Goal: Find specific fact: Find specific fact

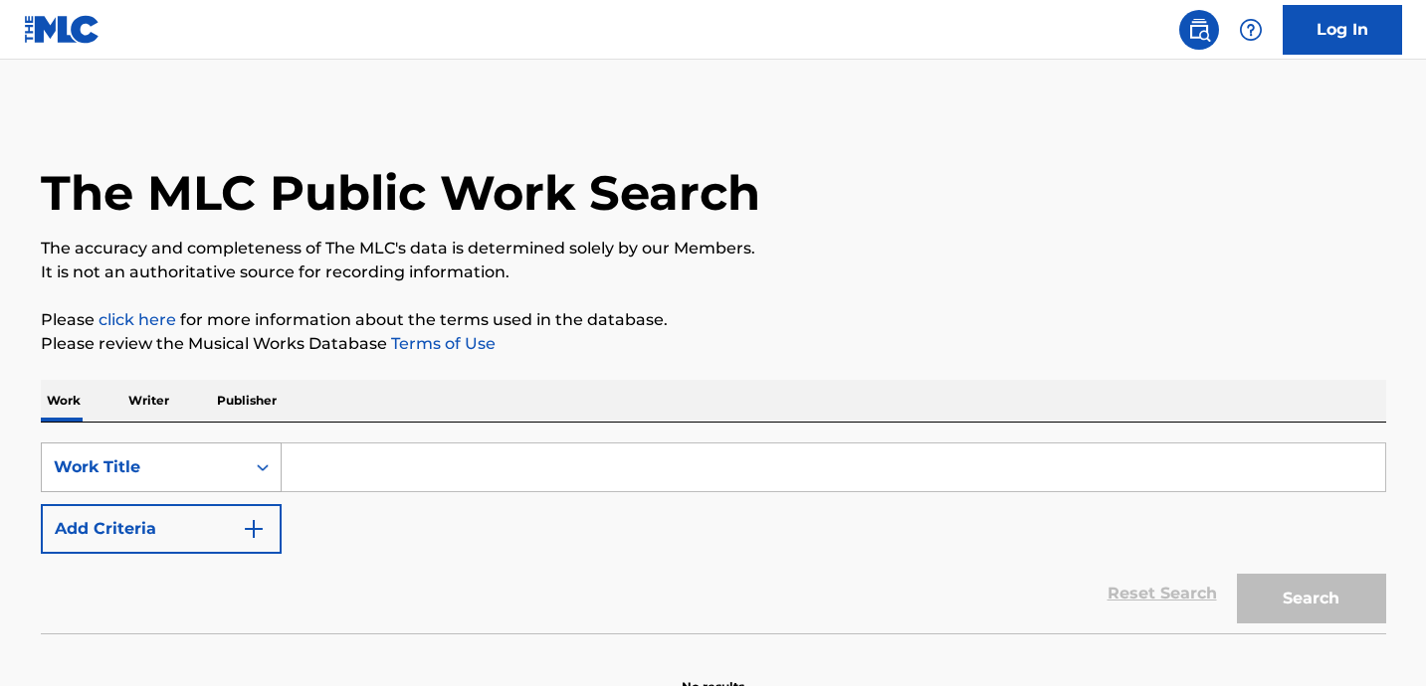
click at [243, 469] on div "Work Title" at bounding box center [161, 468] width 241 height 50
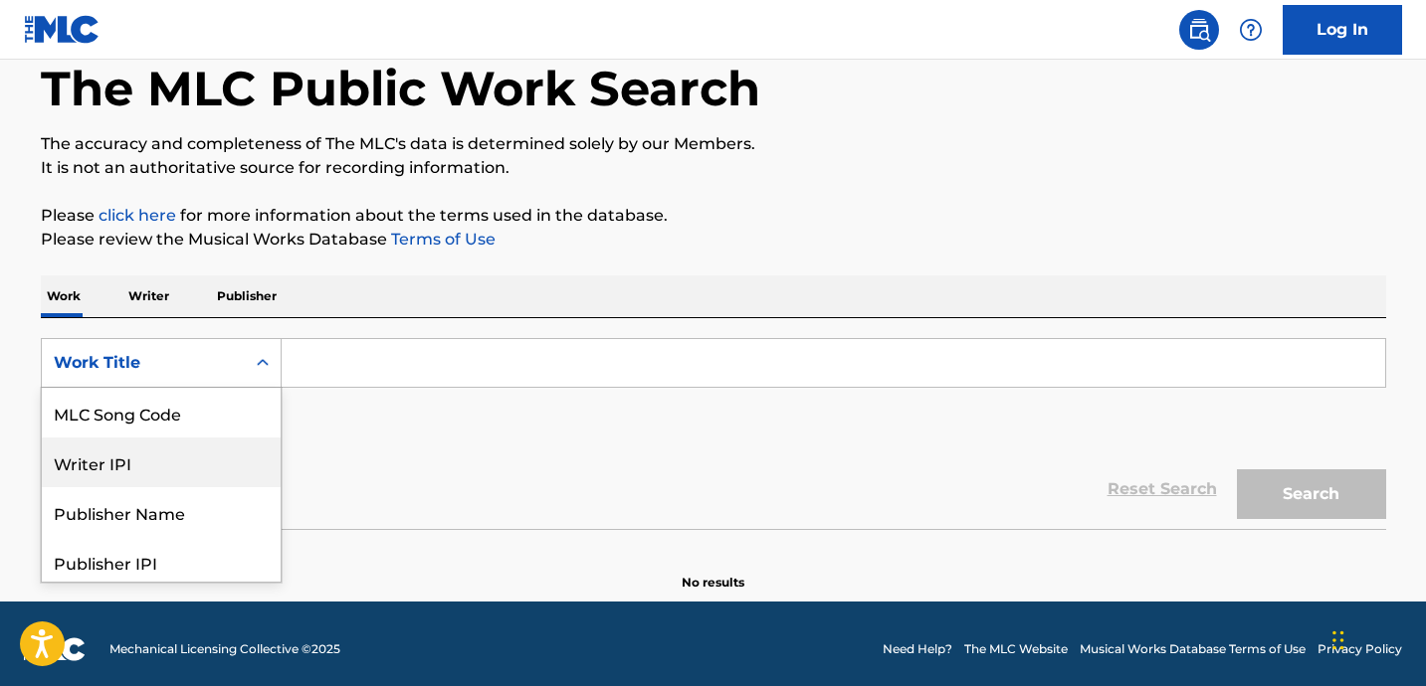
scroll to position [105, 0]
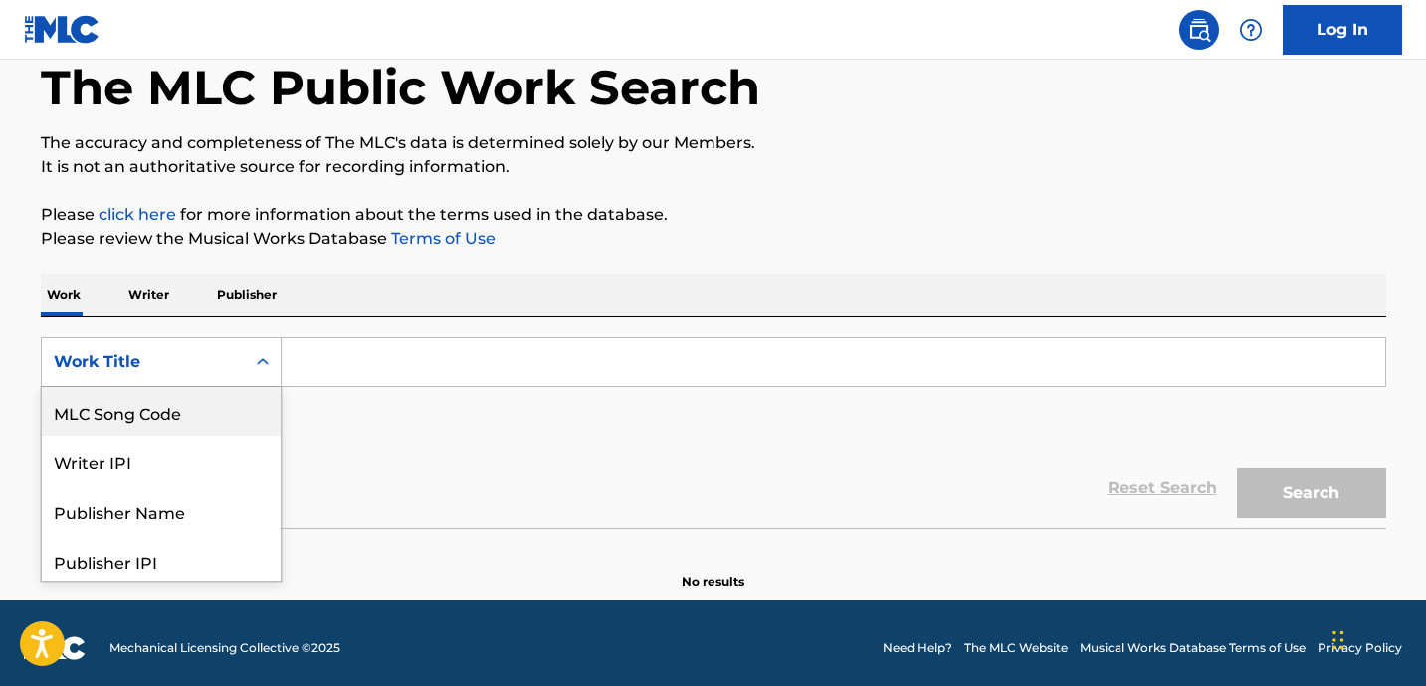
drag, startPoint x: 191, startPoint y: 407, endPoint x: 308, endPoint y: 387, distance: 119.1
click at [191, 407] on div "MLC Song Code" at bounding box center [161, 412] width 239 height 50
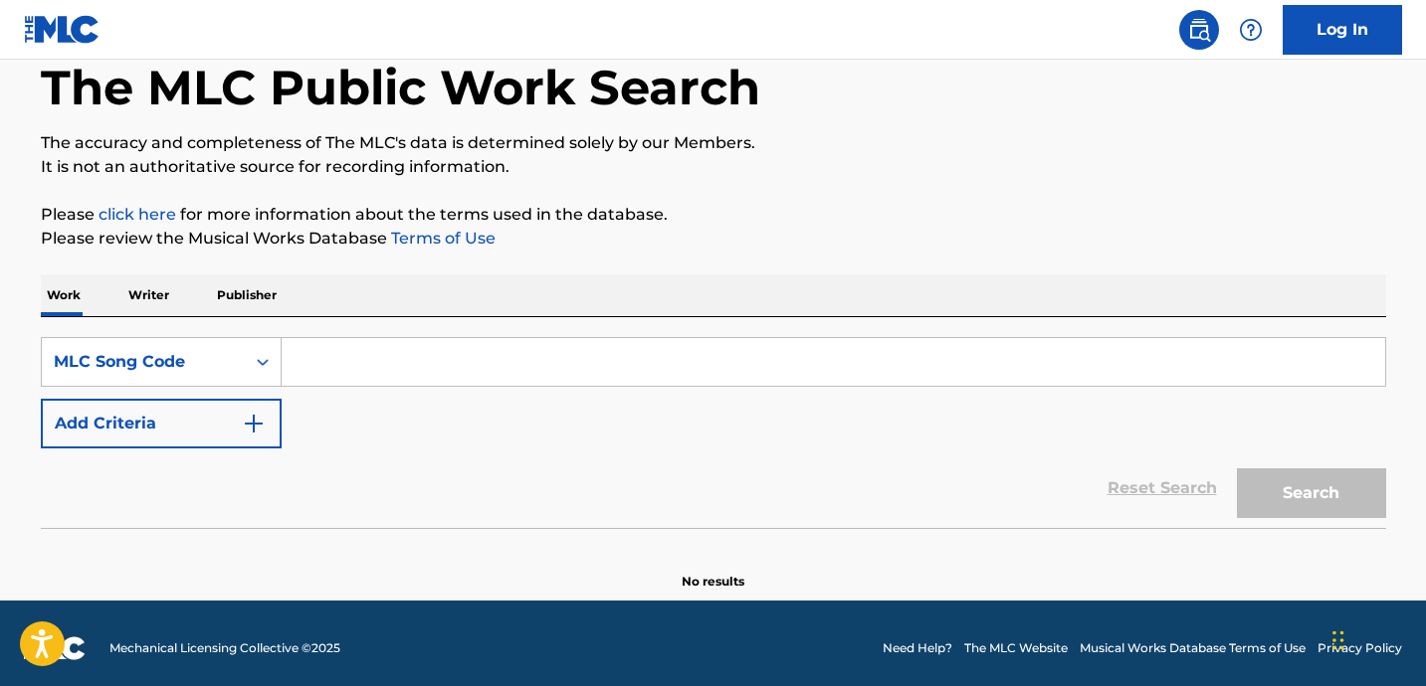
click at [372, 369] on input "Search Form" at bounding box center [833, 362] width 1103 height 48
paste input "GV7CSR"
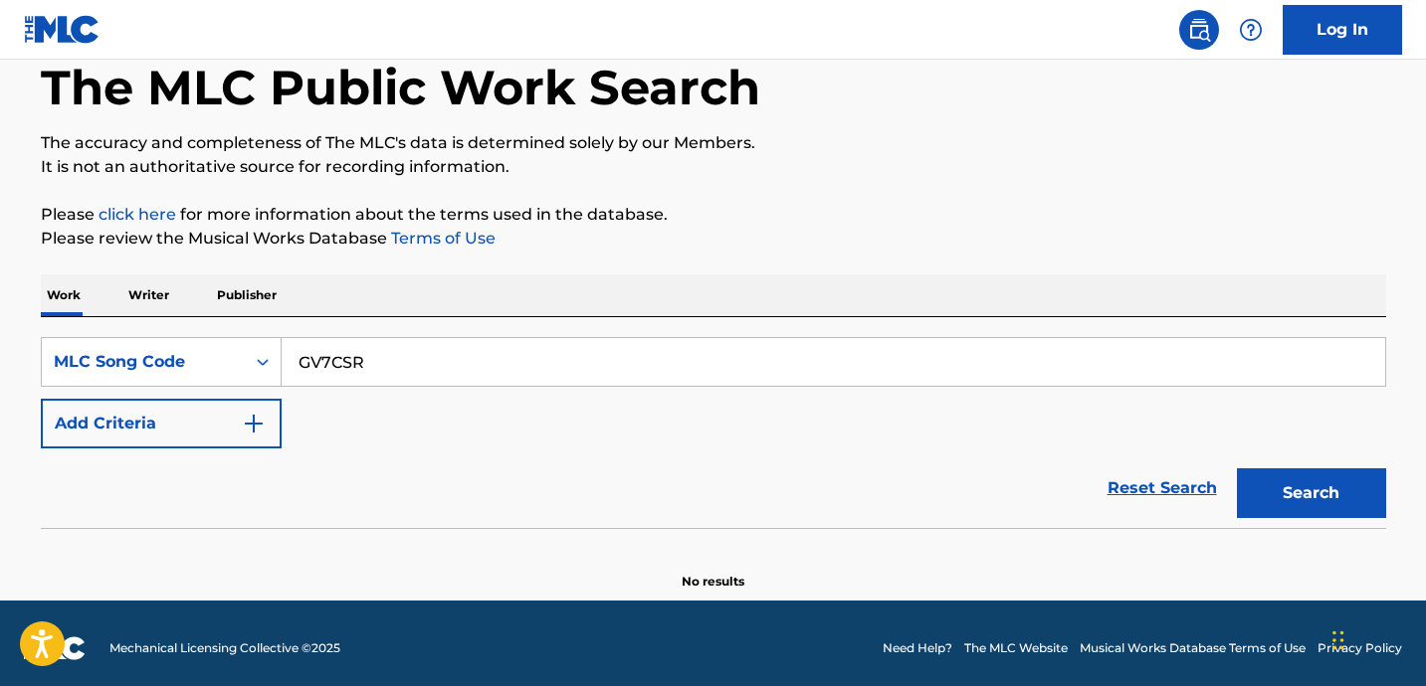
type input "GV7CSR"
click at [1237, 469] on button "Search" at bounding box center [1311, 494] width 149 height 50
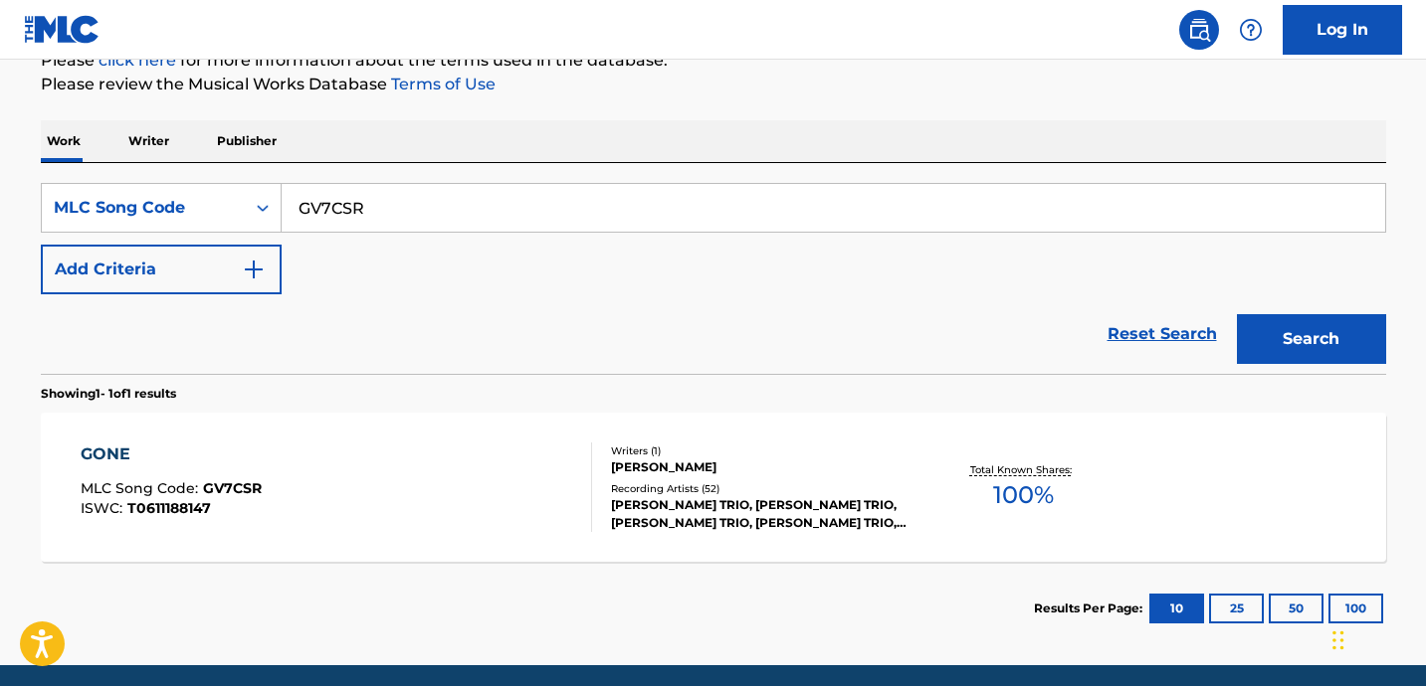
scroll to position [265, 0]
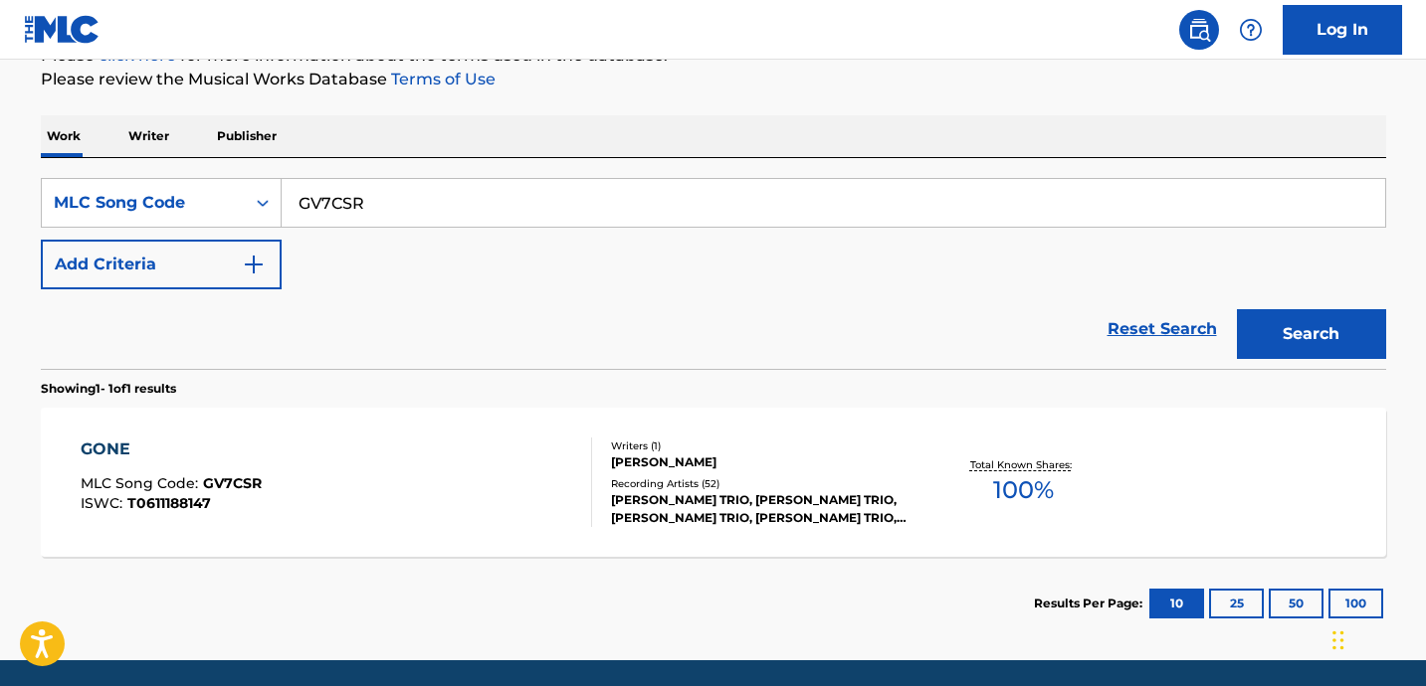
click at [118, 451] on div "GONE" at bounding box center [171, 450] width 181 height 24
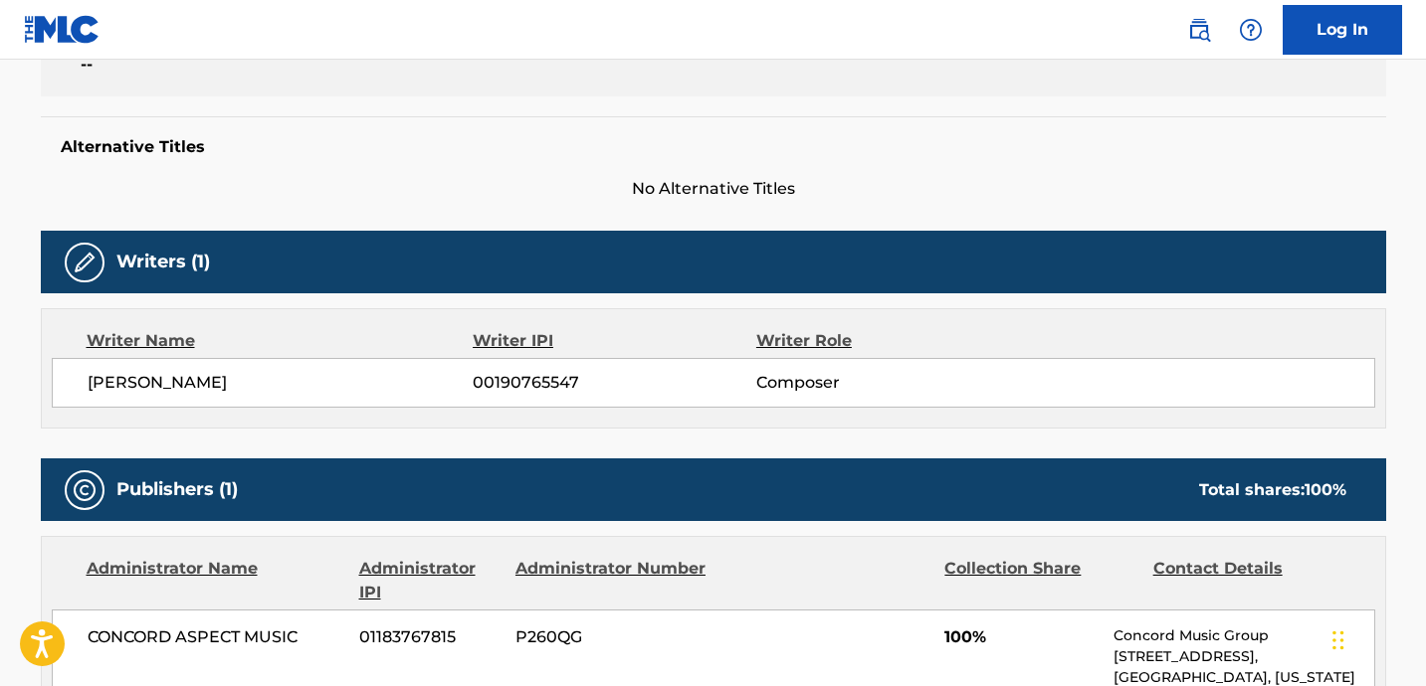
scroll to position [463, 0]
